Goal: Task Accomplishment & Management: Use online tool/utility

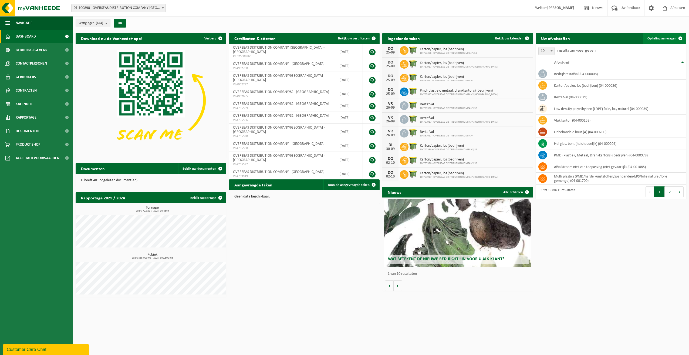
click at [654, 35] on link "Ophaling aanvragen" at bounding box center [665, 38] width 43 height 11
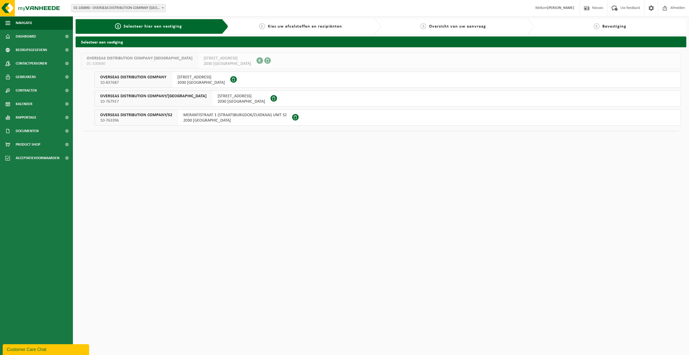
click at [193, 119] on span "2030 [GEOGRAPHIC_DATA]" at bounding box center [234, 120] width 103 height 5
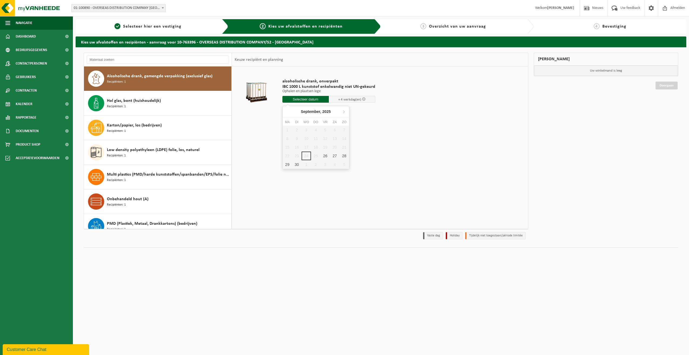
click at [303, 100] on input "text" at bounding box center [306, 99] width 46 height 7
click at [294, 165] on div "30" at bounding box center [296, 164] width 9 height 9
type input "Van 2025-09-30"
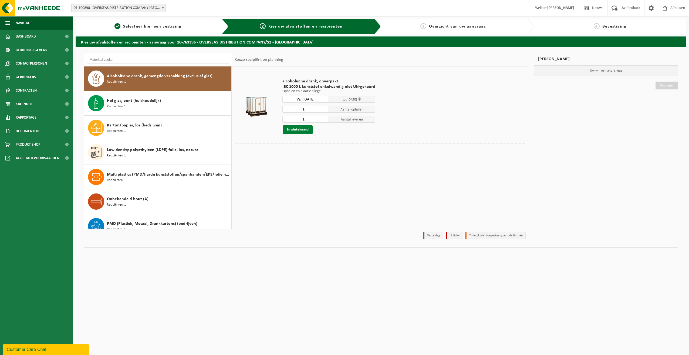
click at [305, 131] on button "In winkelmand" at bounding box center [298, 129] width 30 height 9
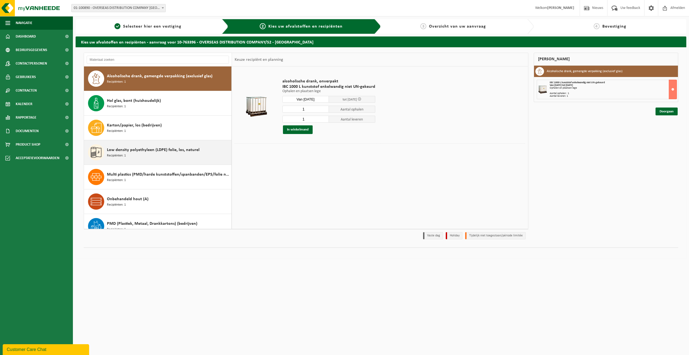
click at [128, 149] on span "Low density polyethyleen (LDPE) folie, los, naturel" at bounding box center [153, 150] width 93 height 6
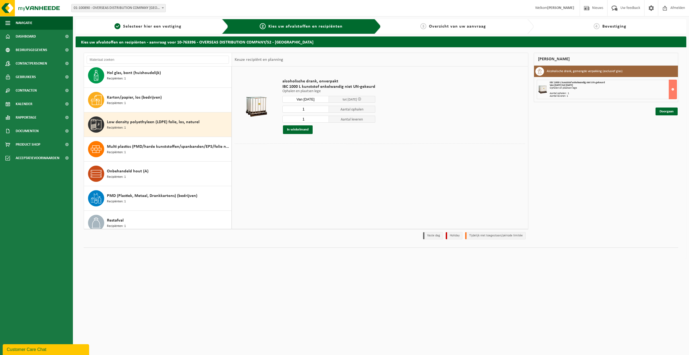
scroll to position [59, 0]
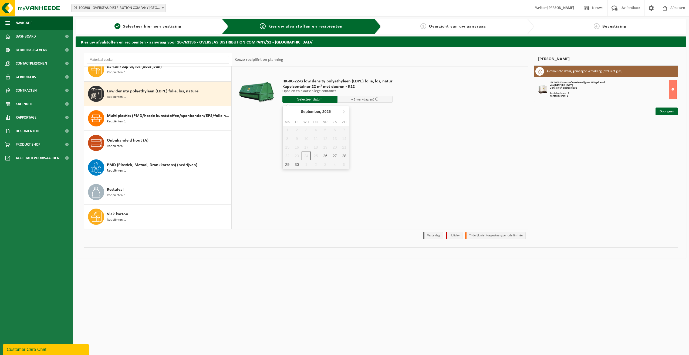
click at [313, 100] on input "text" at bounding box center [310, 99] width 55 height 7
click at [324, 155] on div "26" at bounding box center [325, 156] width 9 height 9
type input "Van 2025-09-26"
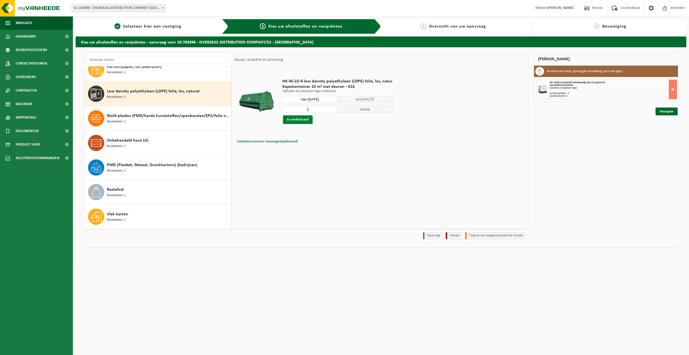
click at [300, 119] on button "In winkelmand" at bounding box center [298, 119] width 30 height 9
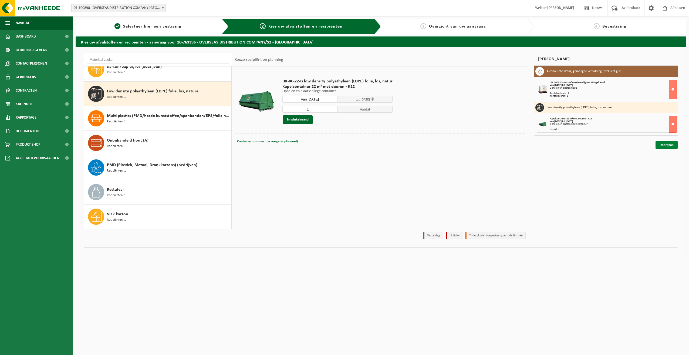
click at [664, 145] on link "Doorgaan" at bounding box center [667, 145] width 22 height 8
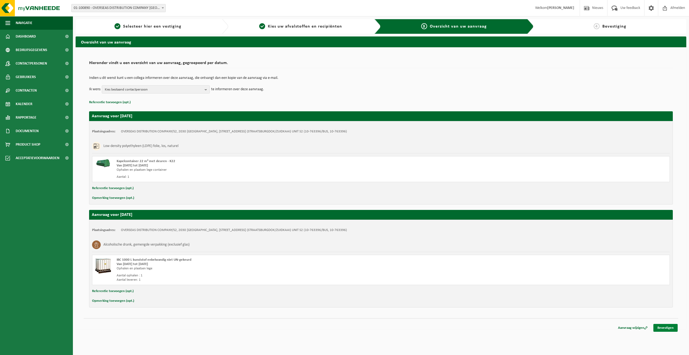
click at [658, 329] on link "Bevestigen" at bounding box center [666, 328] width 24 height 8
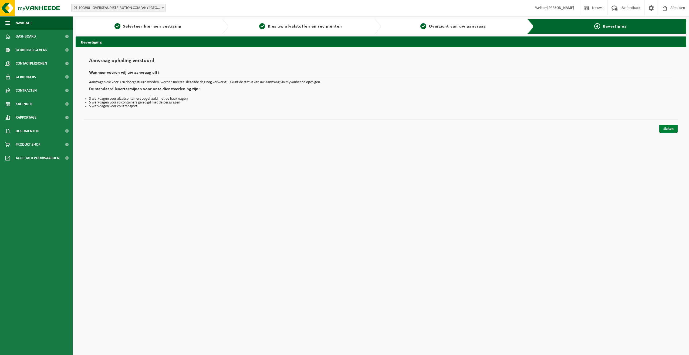
click at [666, 132] on link "Sluiten" at bounding box center [669, 129] width 18 height 8
